Goal: Book appointment/travel/reservation

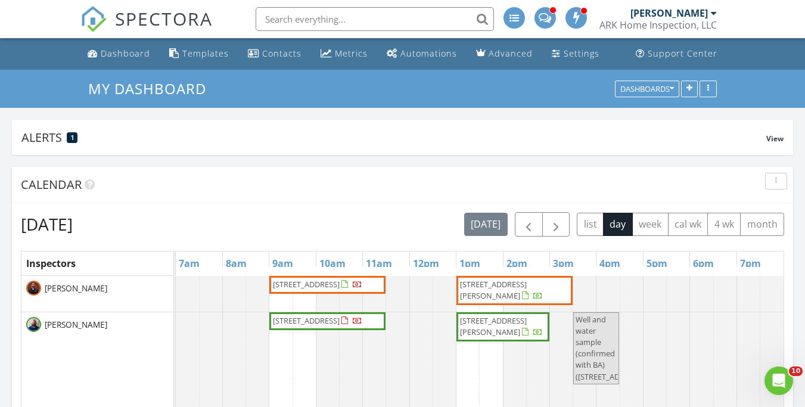
scroll to position [983, 823]
click at [559, 226] on span "button" at bounding box center [555, 224] width 14 height 14
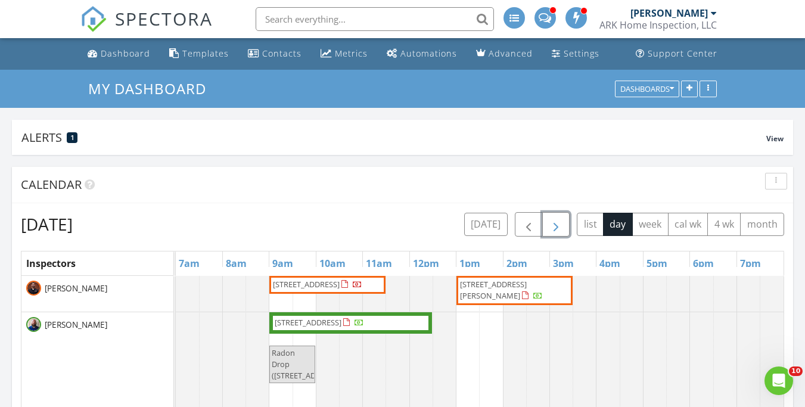
click at [553, 226] on span "button" at bounding box center [555, 224] width 14 height 14
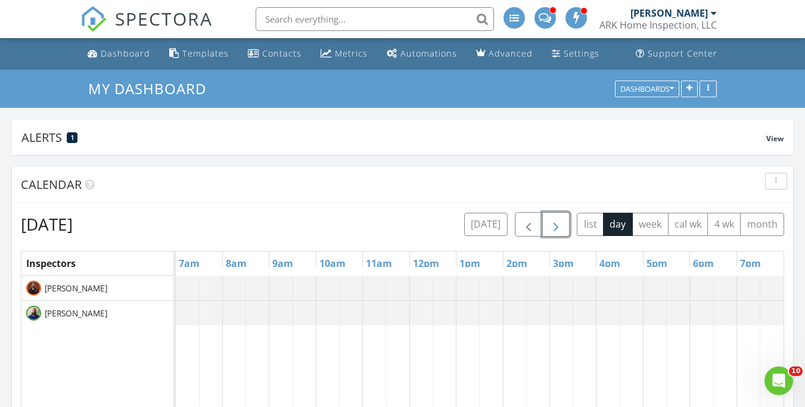
click at [553, 226] on span "button" at bounding box center [555, 224] width 14 height 14
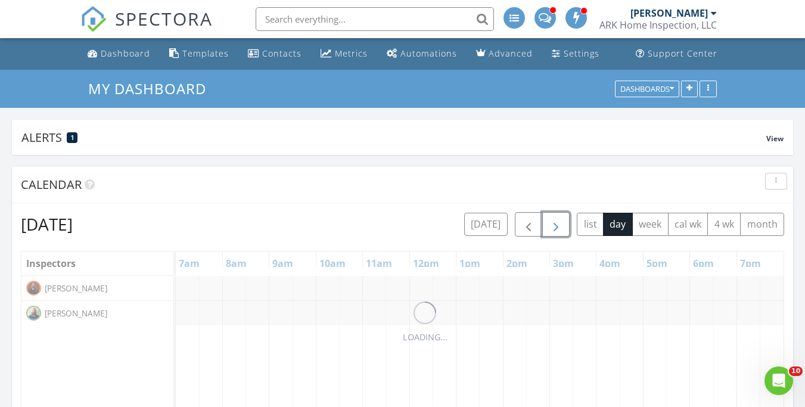
click at [553, 226] on span "button" at bounding box center [555, 224] width 14 height 14
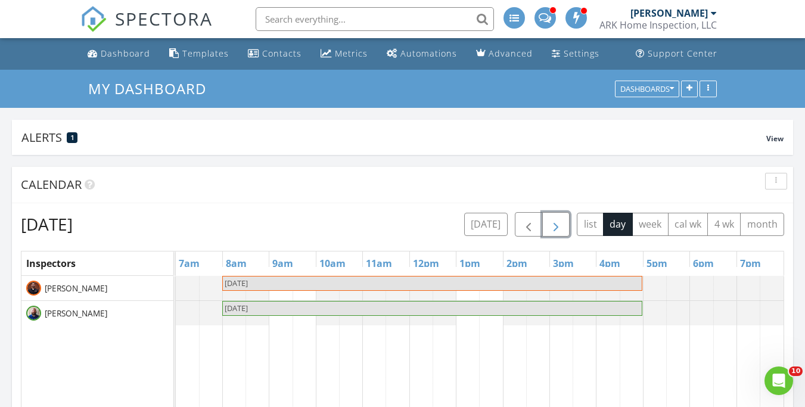
click at [553, 226] on span "button" at bounding box center [555, 224] width 14 height 14
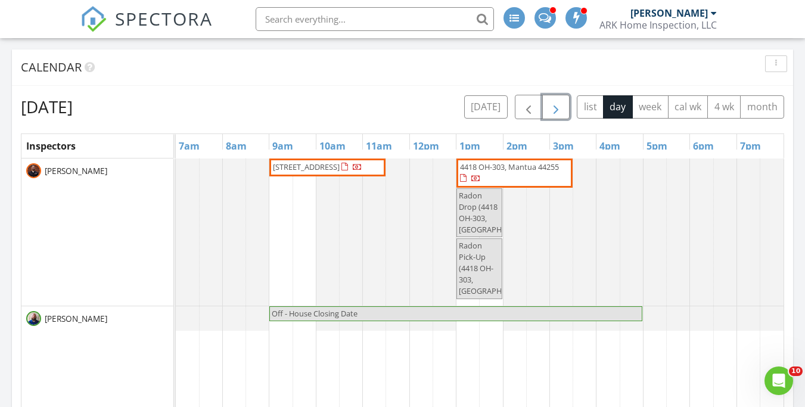
scroll to position [111, 0]
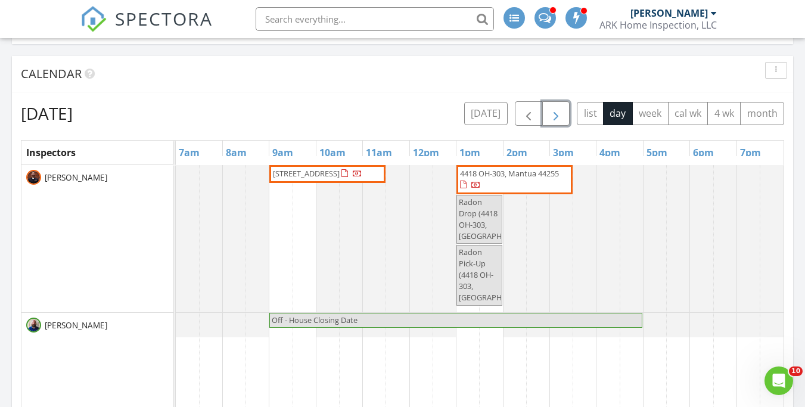
click at [556, 111] on span "button" at bounding box center [555, 114] width 14 height 14
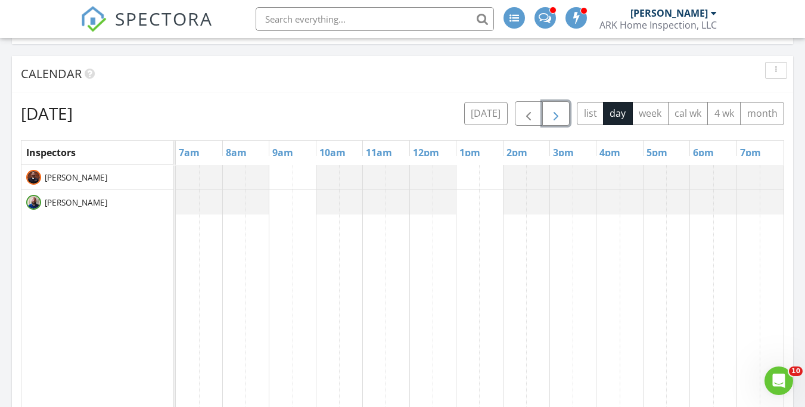
click at [556, 111] on span "button" at bounding box center [555, 114] width 14 height 14
click at [484, 116] on button "[DATE]" at bounding box center [485, 113] width 43 height 23
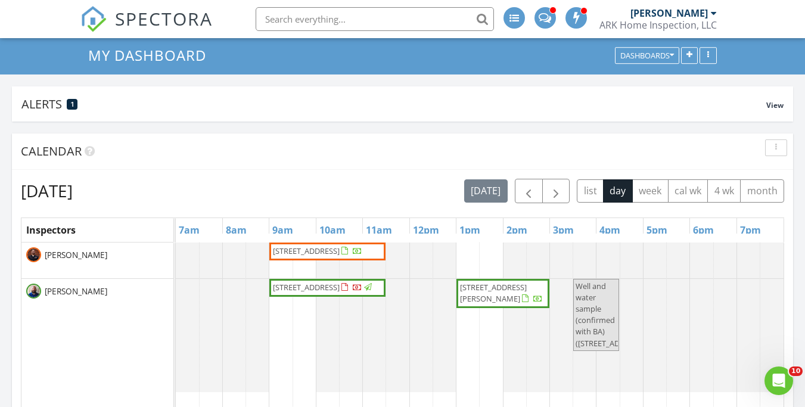
scroll to position [0, 0]
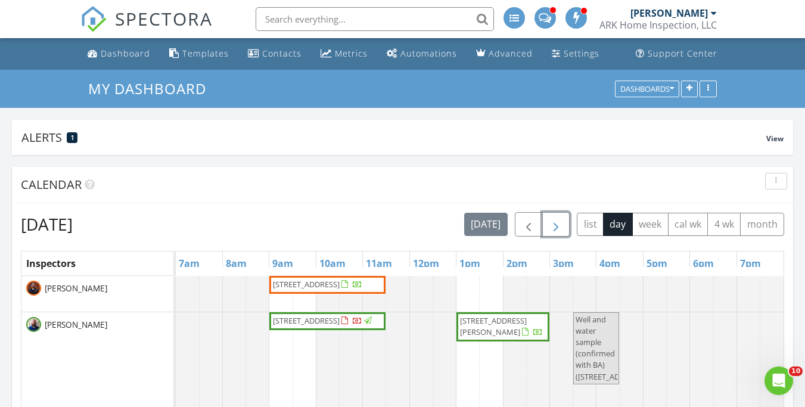
click at [556, 229] on span "button" at bounding box center [555, 224] width 14 height 14
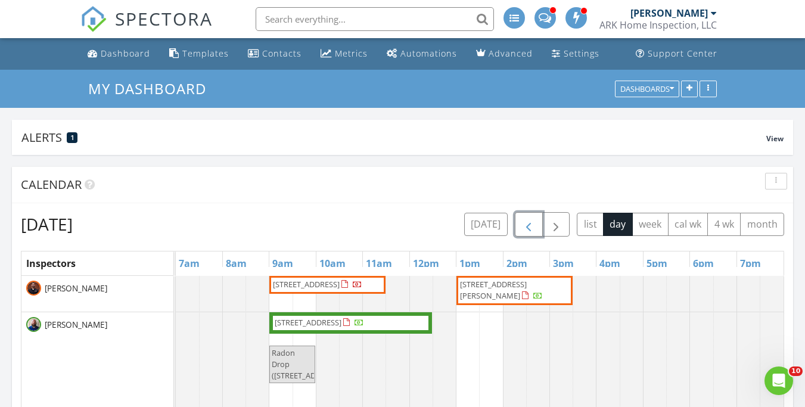
click at [525, 228] on span "button" at bounding box center [528, 224] width 14 height 14
